Goal: Download file/media

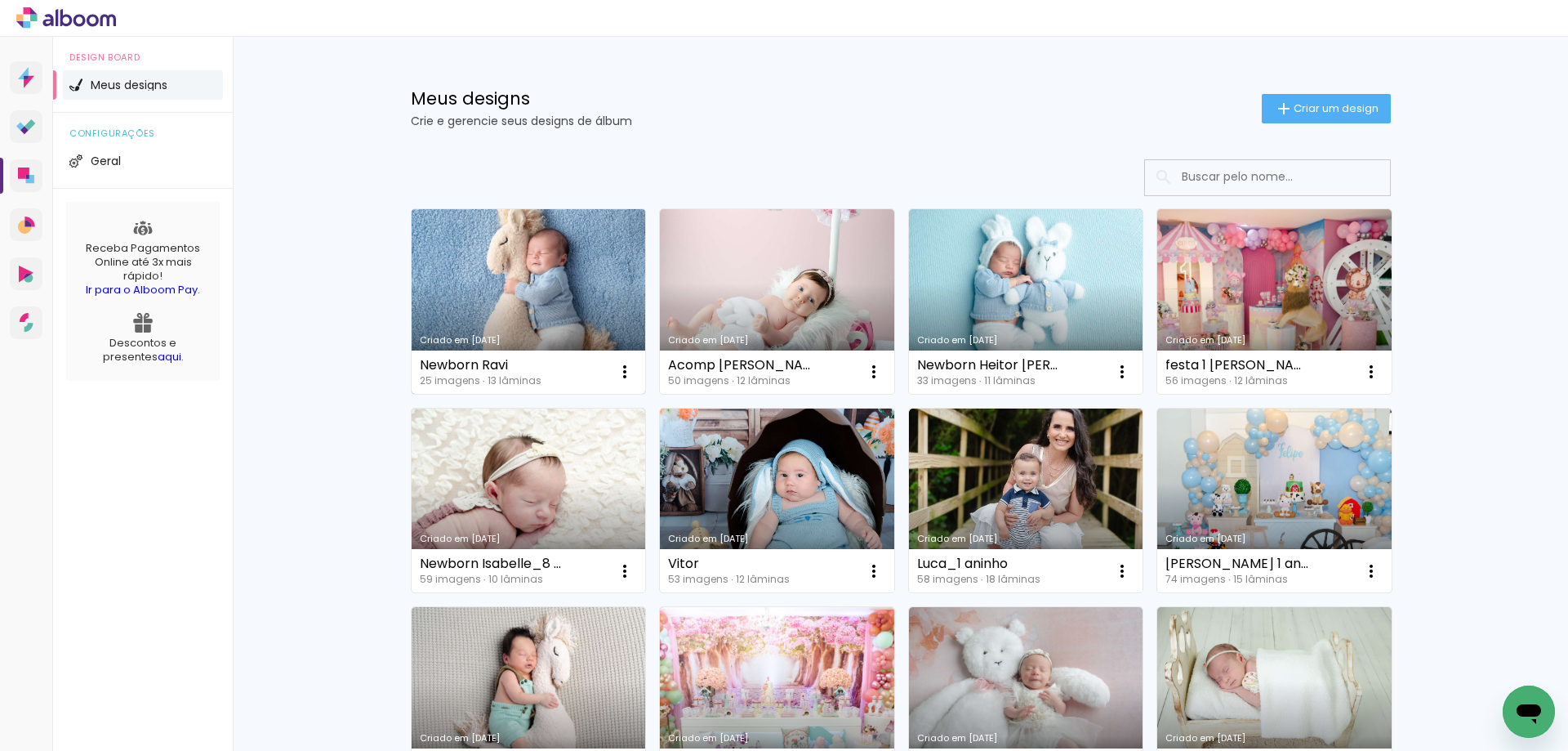
click at [490, 369] on div "Newborn Ravi" at bounding box center [480, 365] width 122 height 13
click at [538, 220] on link "Criado em [DATE]" at bounding box center [529, 301] width 234 height 184
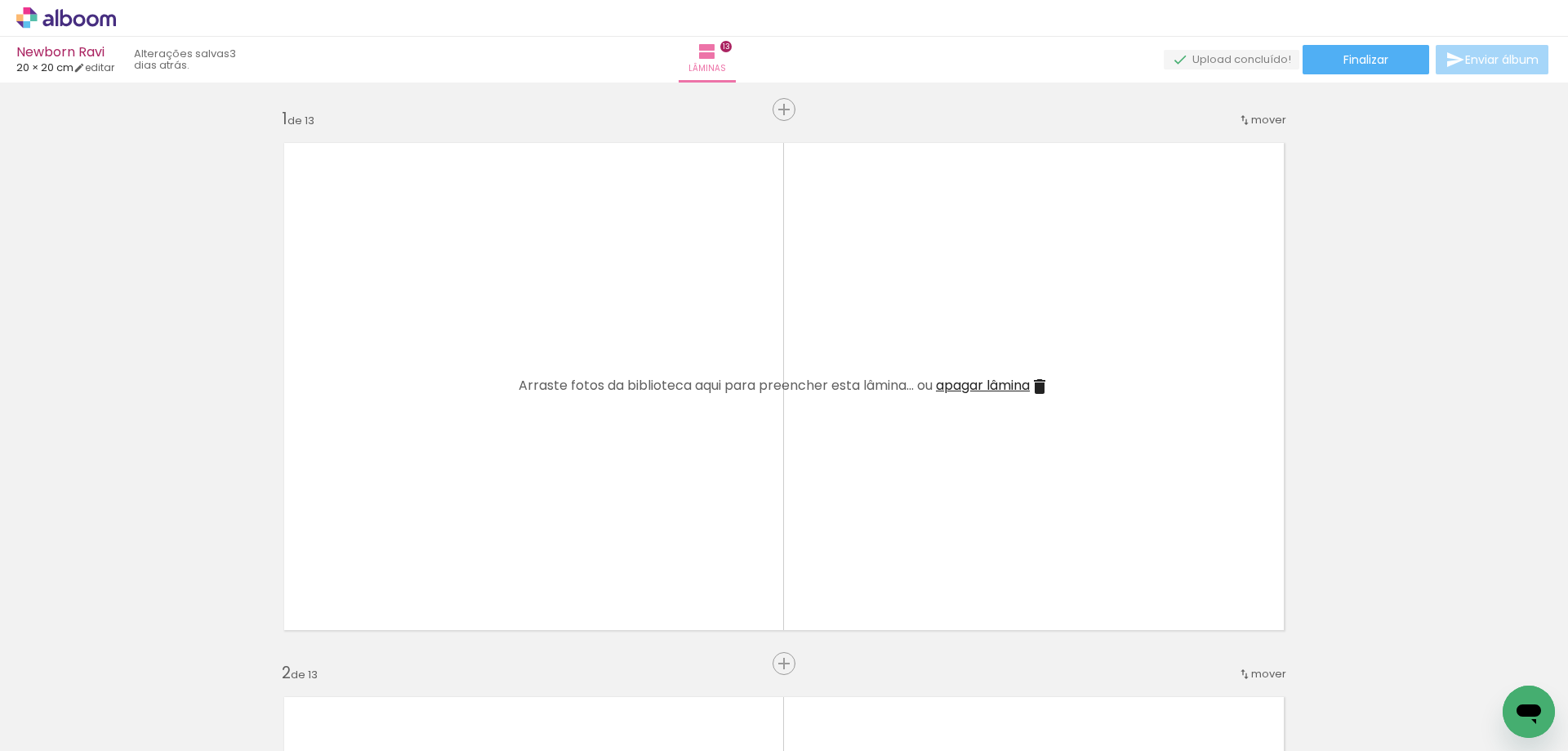
click at [993, 386] on span "apagar lâmina" at bounding box center [982, 385] width 94 height 18
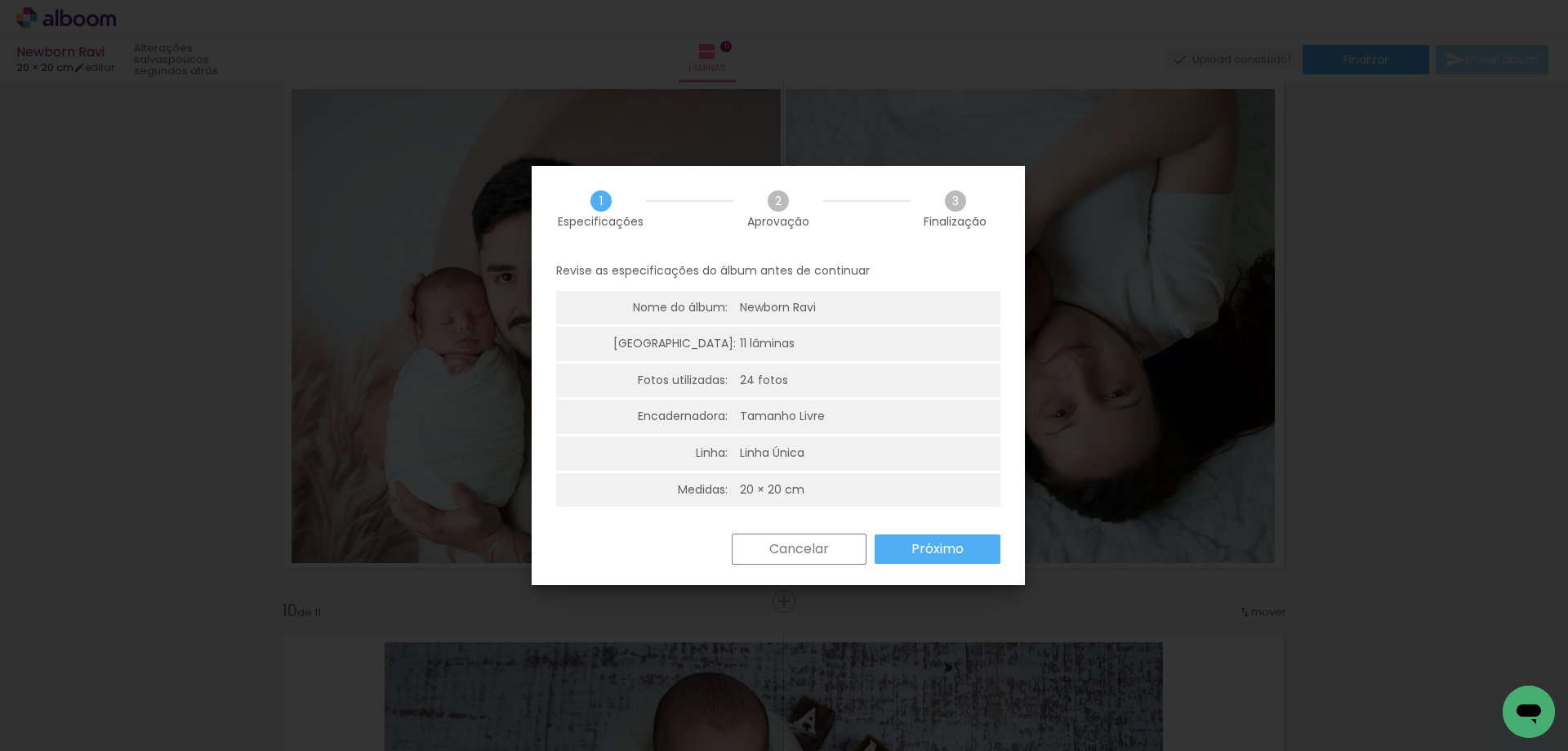
click at [0, 0] on slot "Próximo" at bounding box center [0, 0] width 0 height 0
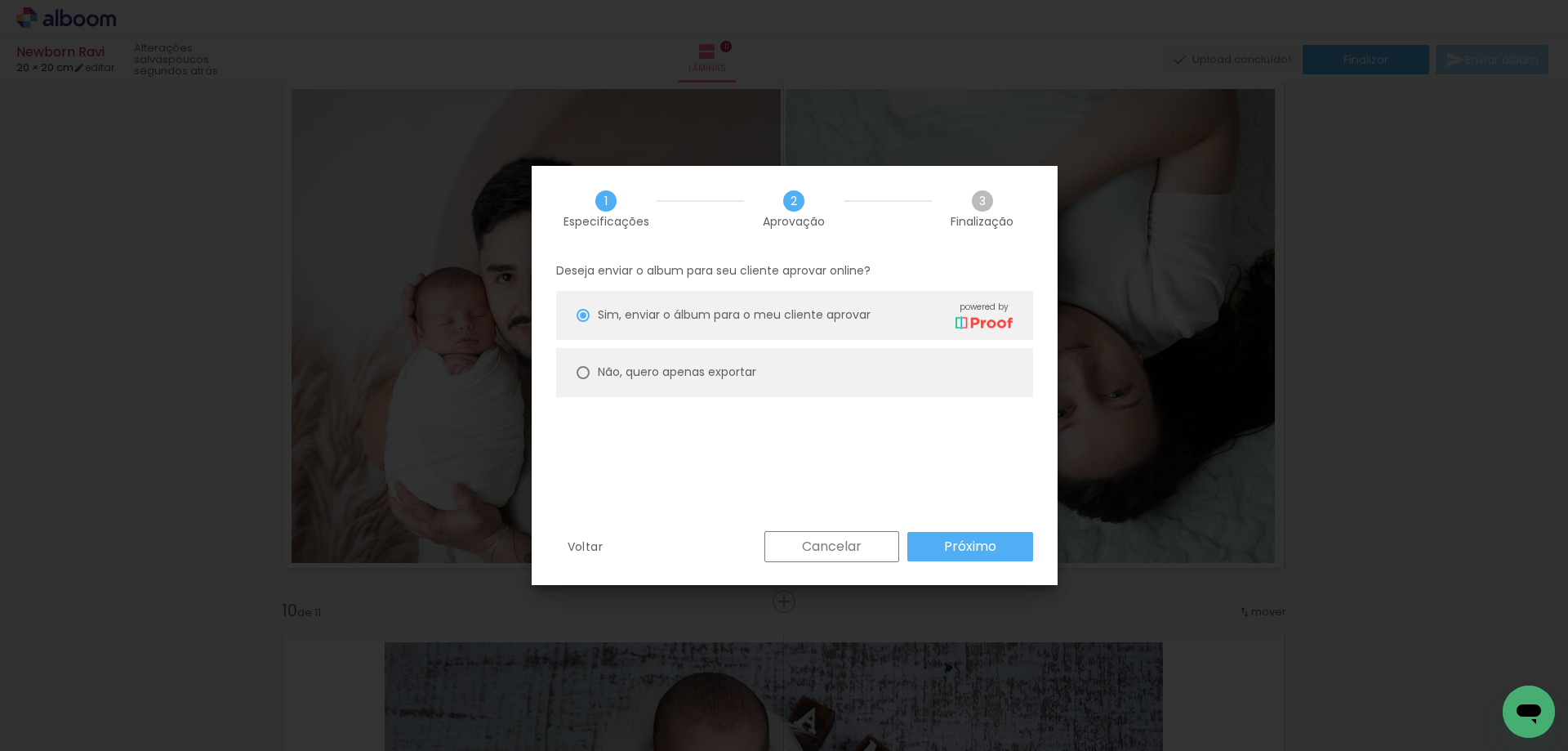
click at [0, 0] on slot "Não, quero apenas exportar" at bounding box center [0, 0] width 0 height 0
type paper-radio-button "on"
click at [0, 0] on slot "Próximo" at bounding box center [0, 0] width 0 height 0
type input "Alta, 300 DPI"
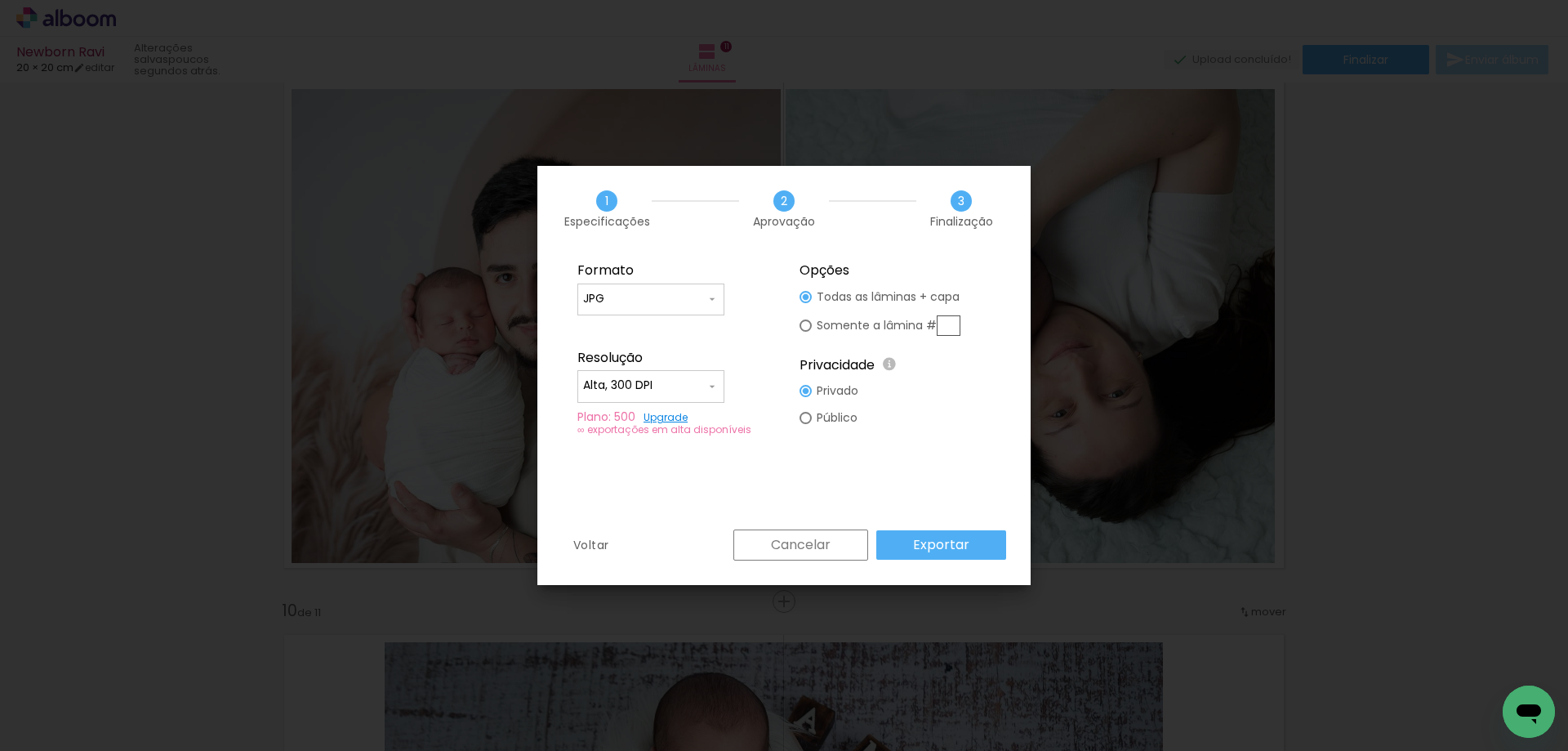
click at [0, 0] on slot "Exportar" at bounding box center [0, 0] width 0 height 0
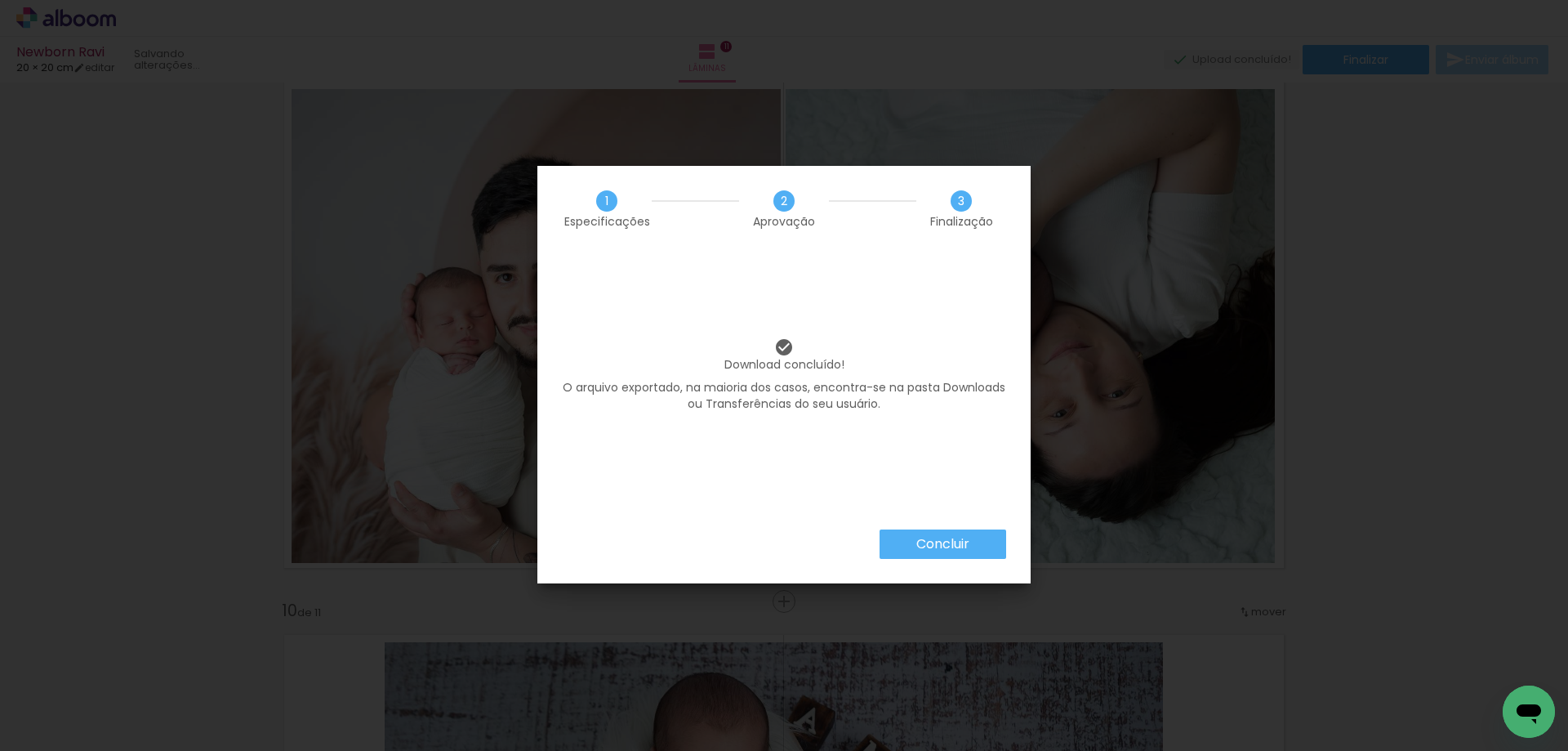
click at [0, 0] on slot "Concluir" at bounding box center [0, 0] width 0 height 0
